Goal: Navigation & Orientation: Go to known website

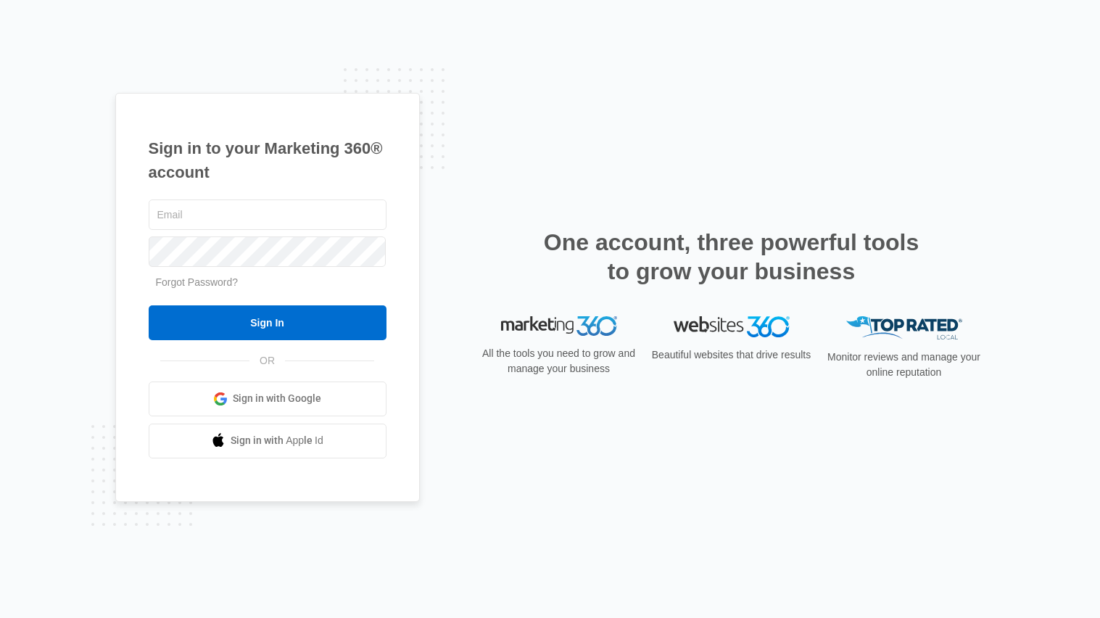
click at [341, 384] on link "Sign in with Google" at bounding box center [268, 398] width 238 height 35
